Goal: Navigation & Orientation: Understand site structure

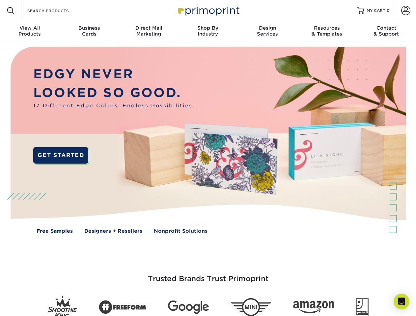
click at [208, 158] on img at bounding box center [207, 145] width 411 height 206
click at [11, 11] on span at bounding box center [11, 11] width 8 height 8
click at [405, 11] on span at bounding box center [405, 10] width 9 height 9
click at [30, 32] on div "View All Products" at bounding box center [29, 31] width 59 height 12
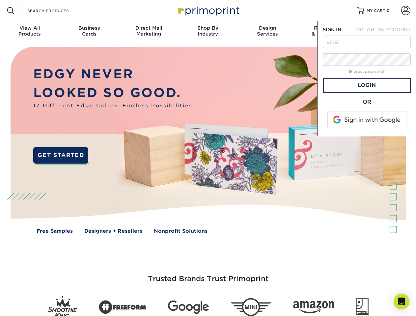
click at [89, 32] on div "Business Cards" at bounding box center [88, 31] width 59 height 12
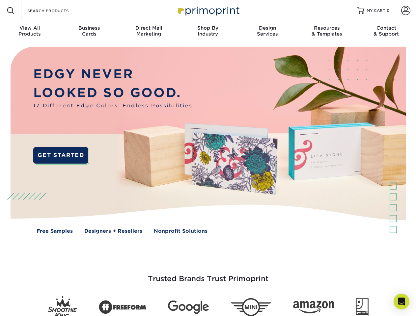
click at [148, 32] on div "Direct Mail Marketing" at bounding box center [148, 31] width 59 height 12
click at [208, 32] on div "Shop By Industry" at bounding box center [207, 31] width 59 height 12
click at [267, 32] on div "Design Services" at bounding box center [267, 31] width 59 height 12
click at [326, 32] on div "Resources & Templates" at bounding box center [326, 31] width 59 height 12
click at [386, 32] on div "Contact & Support" at bounding box center [385, 31] width 59 height 12
